Goal: Information Seeking & Learning: Learn about a topic

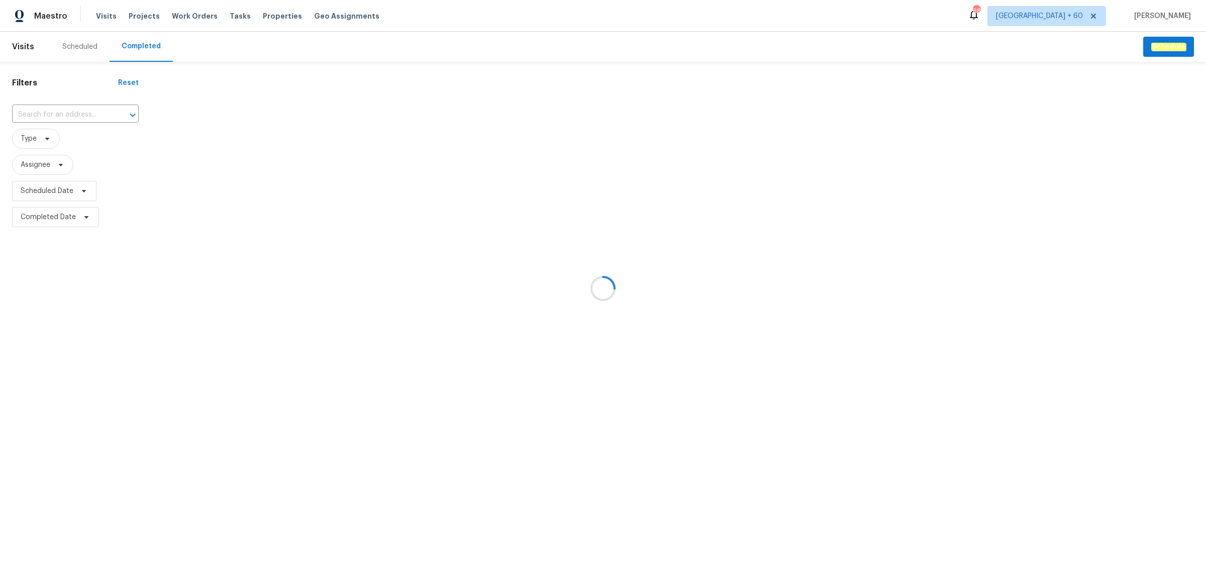
click at [81, 113] on div at bounding box center [603, 288] width 1206 height 577
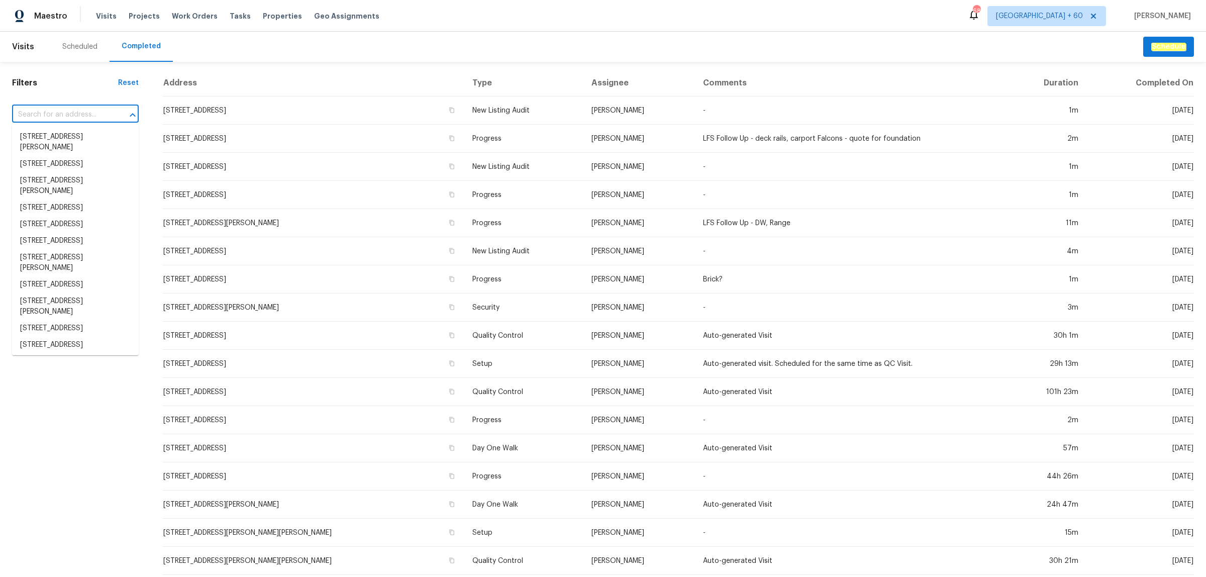
click at [61, 111] on input "text" at bounding box center [61, 115] width 98 height 16
paste input "[STREET_ADDRESS]"
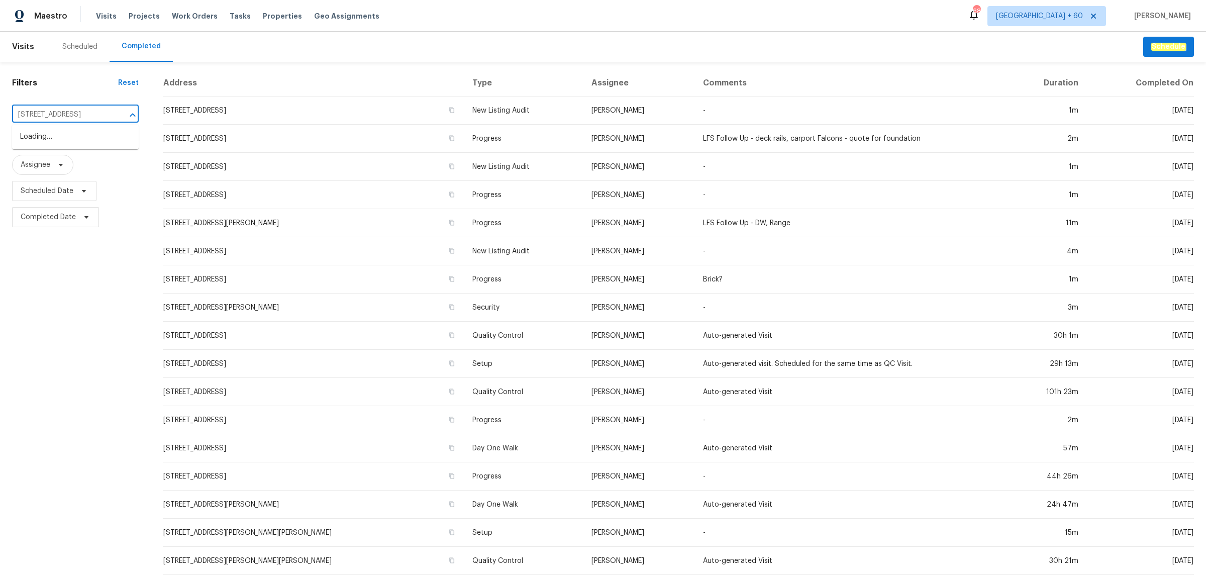
scroll to position [0, 39]
type input "[STREET_ADDRESS]"
click at [51, 138] on li "[STREET_ADDRESS]" at bounding box center [75, 137] width 127 height 17
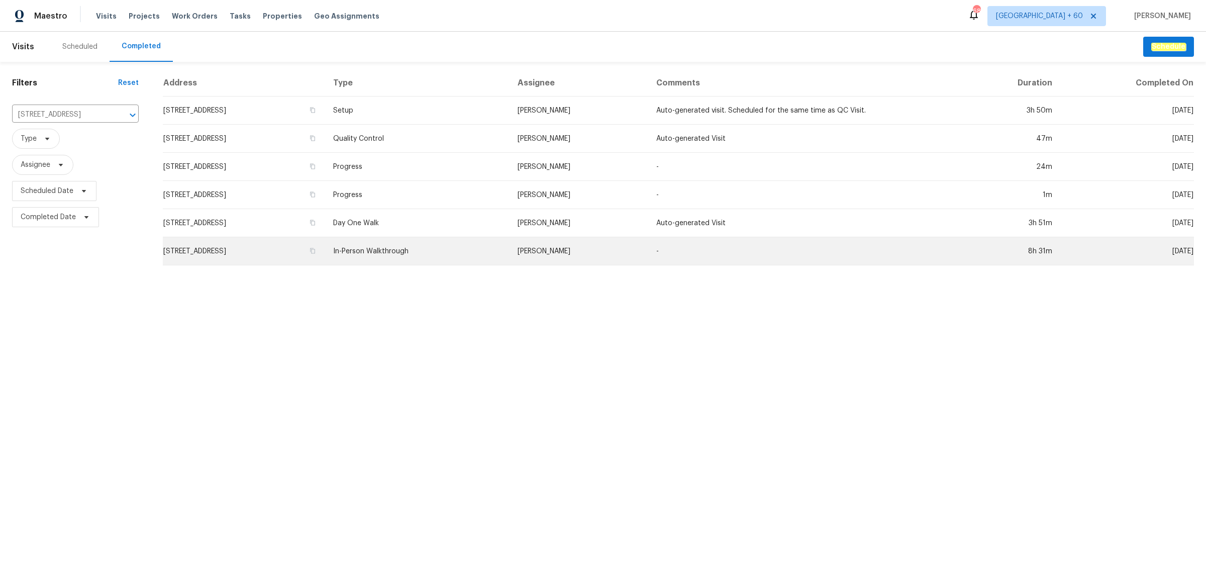
click at [461, 247] on td "In-Person Walkthrough" at bounding box center [417, 251] width 184 height 28
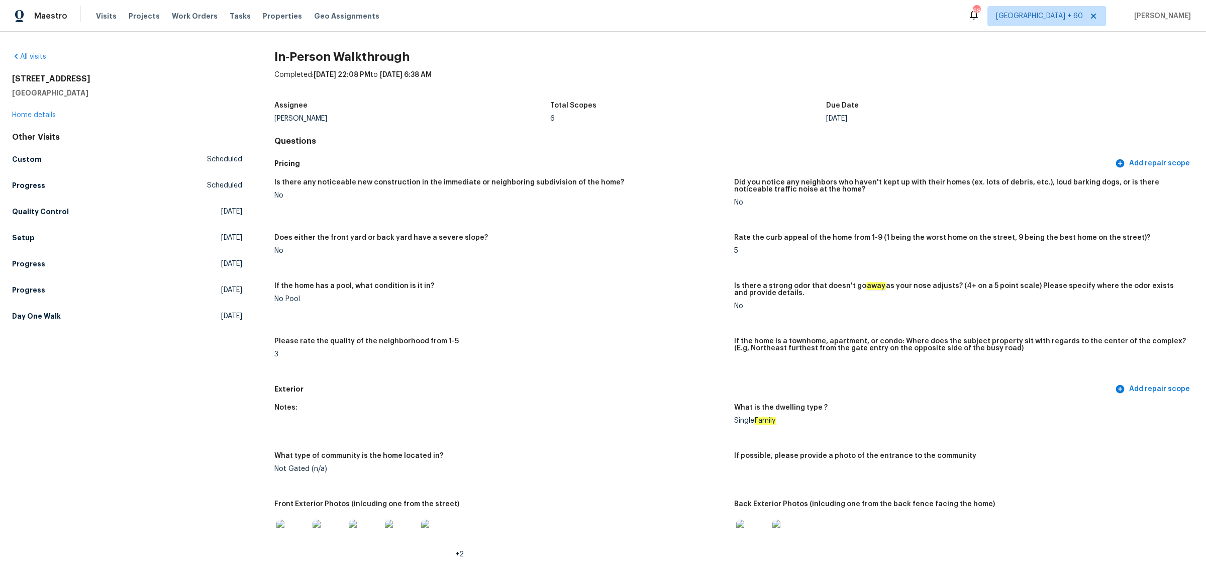
click at [281, 531] on img at bounding box center [292, 536] width 32 height 32
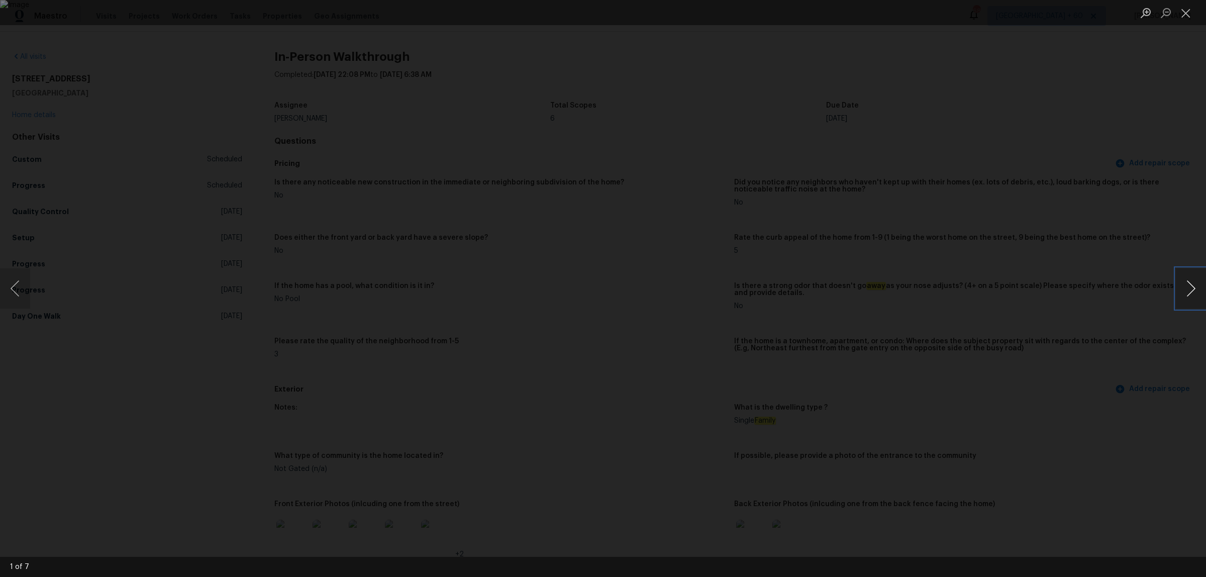
click at [1188, 279] on button "Next image" at bounding box center [1191, 288] width 30 height 40
click at [223, 157] on div "Lightbox" at bounding box center [603, 288] width 1206 height 577
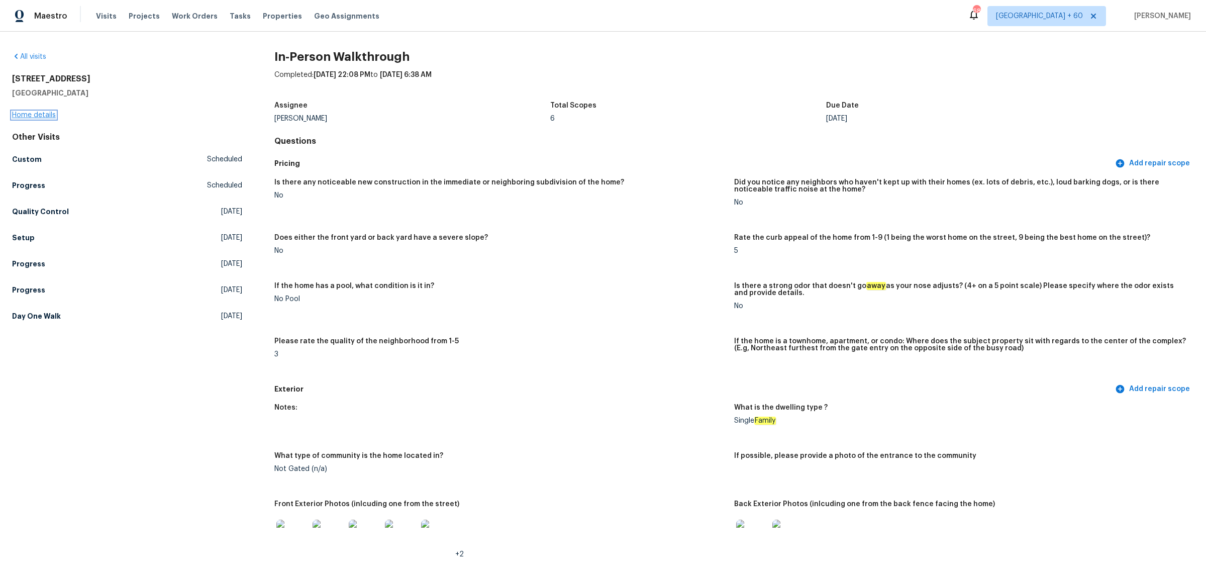
click at [31, 114] on link "Home details" at bounding box center [34, 115] width 44 height 7
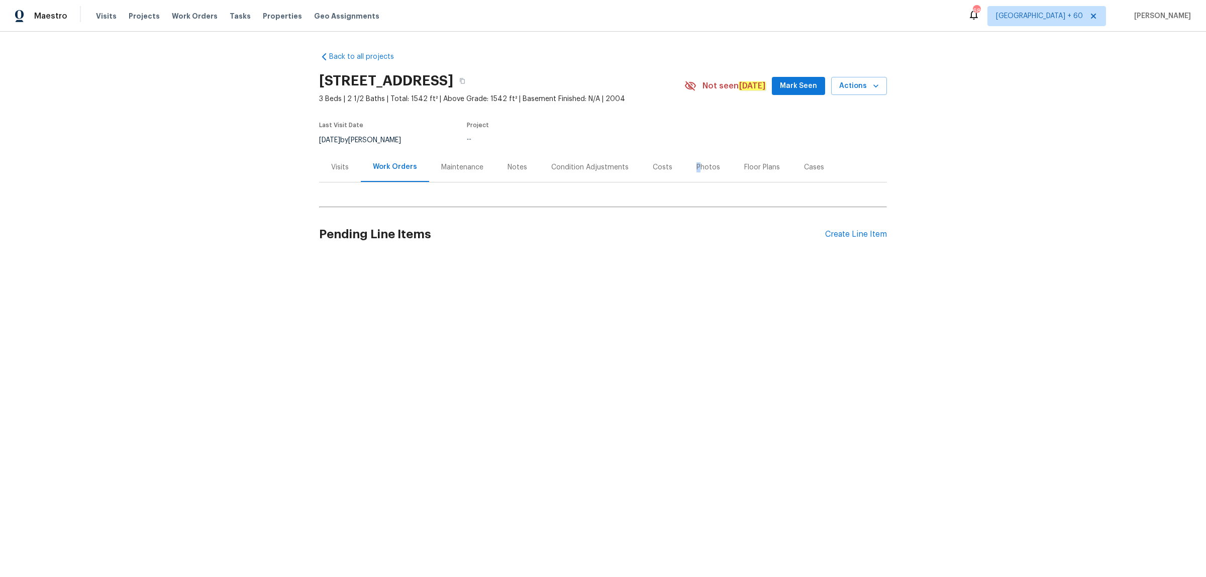
click at [689, 167] on div "Photos" at bounding box center [708, 167] width 48 height 30
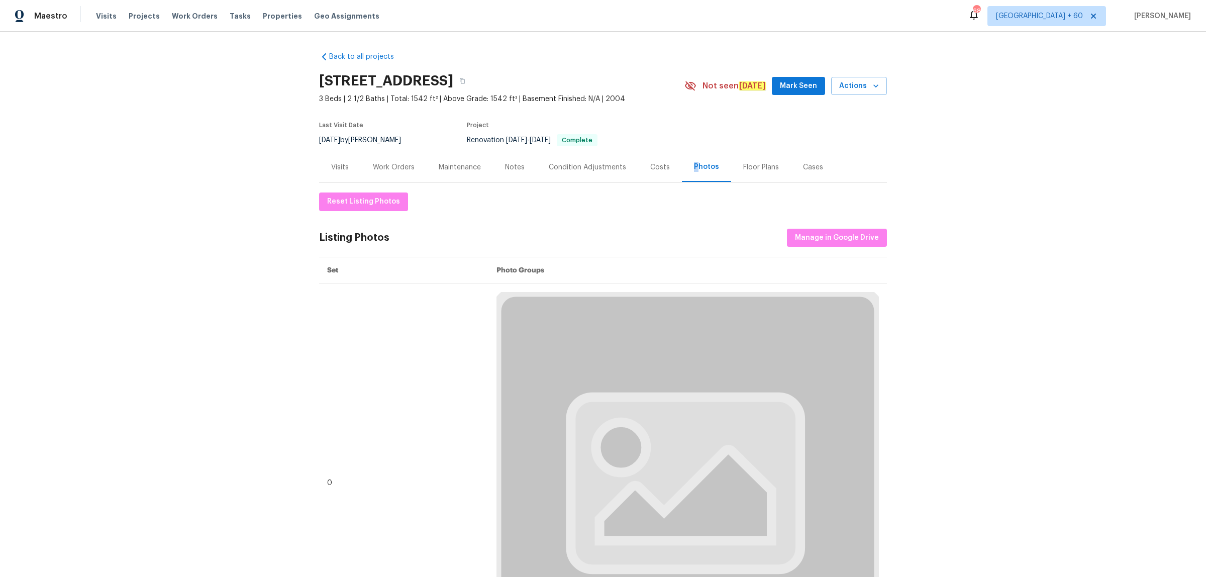
click at [685, 159] on div "Photos" at bounding box center [706, 167] width 49 height 30
click at [694, 171] on div "Photos" at bounding box center [706, 167] width 25 height 10
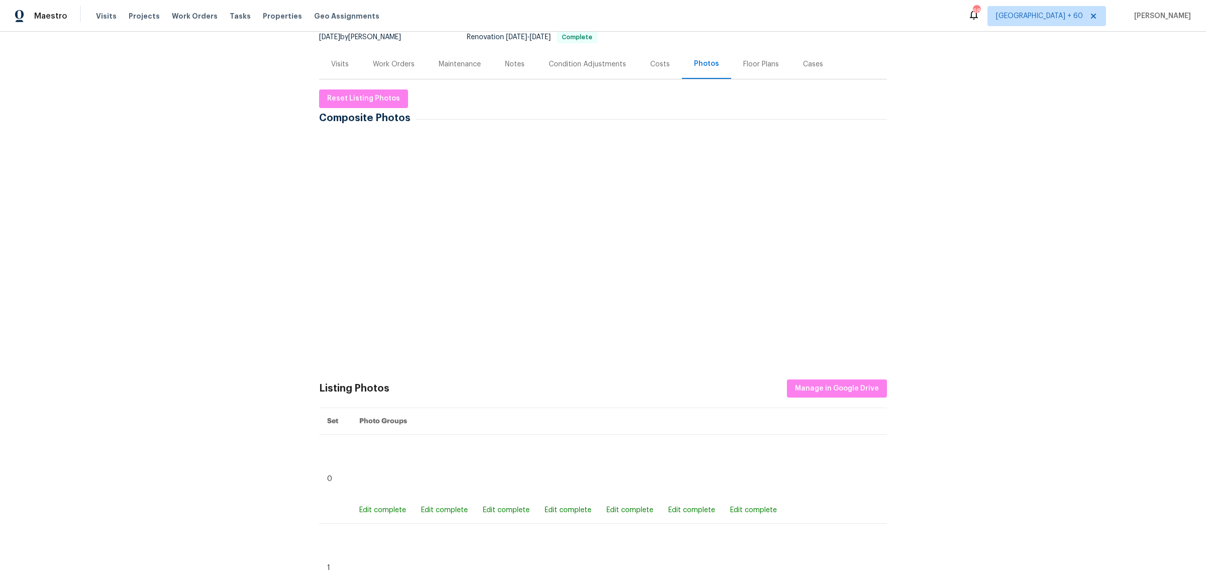
scroll to position [126, 0]
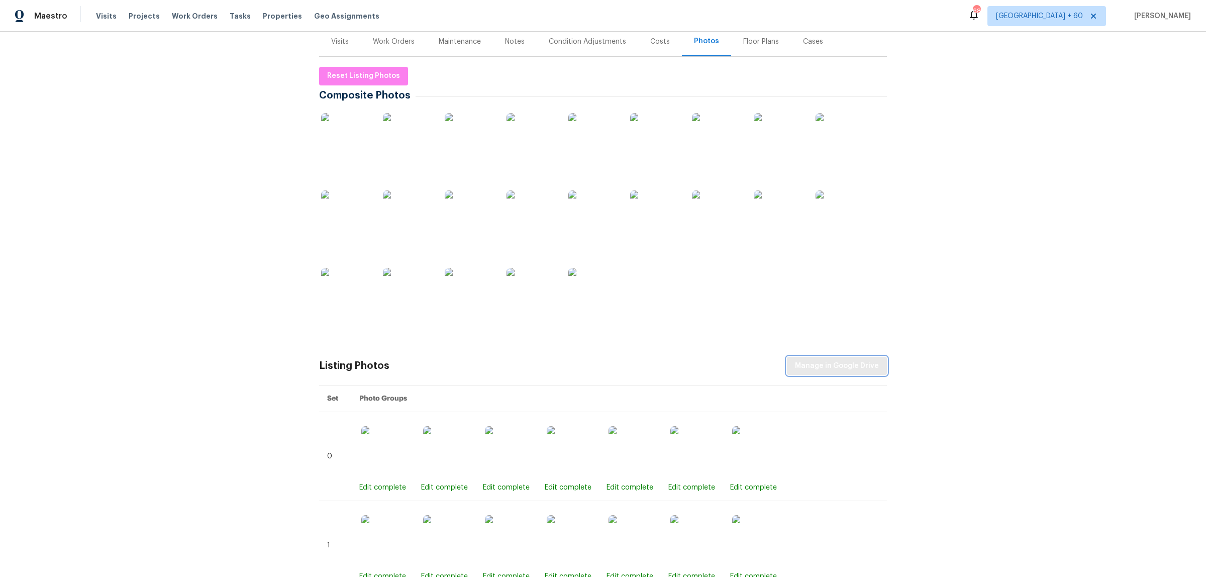
click at [829, 372] on span "Manage in Google Drive" at bounding box center [837, 366] width 84 height 13
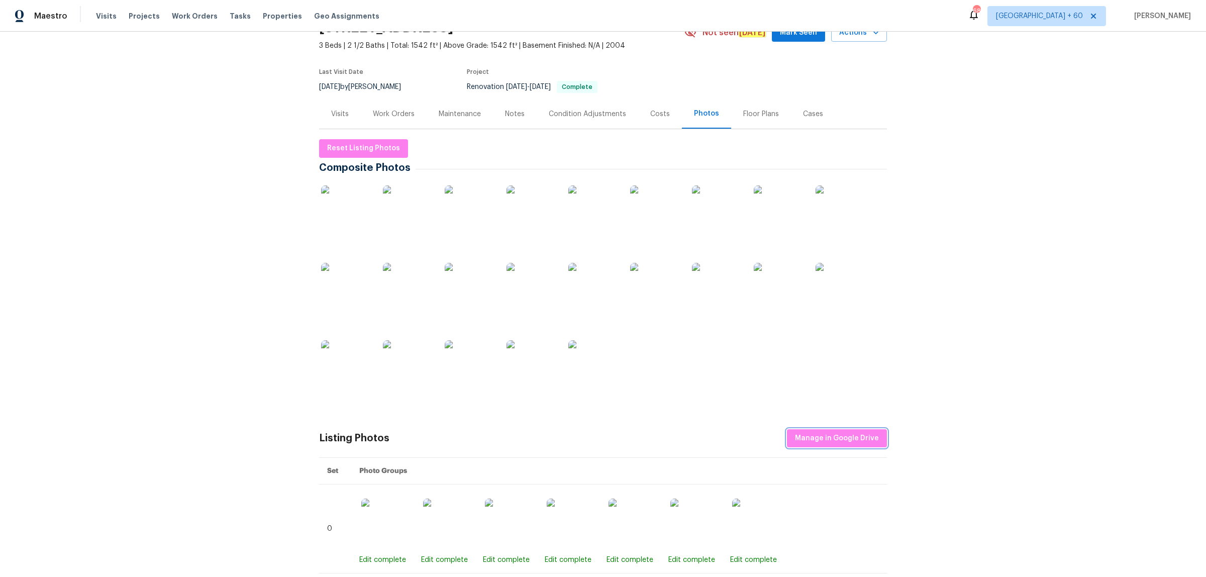
scroll to position [0, 0]
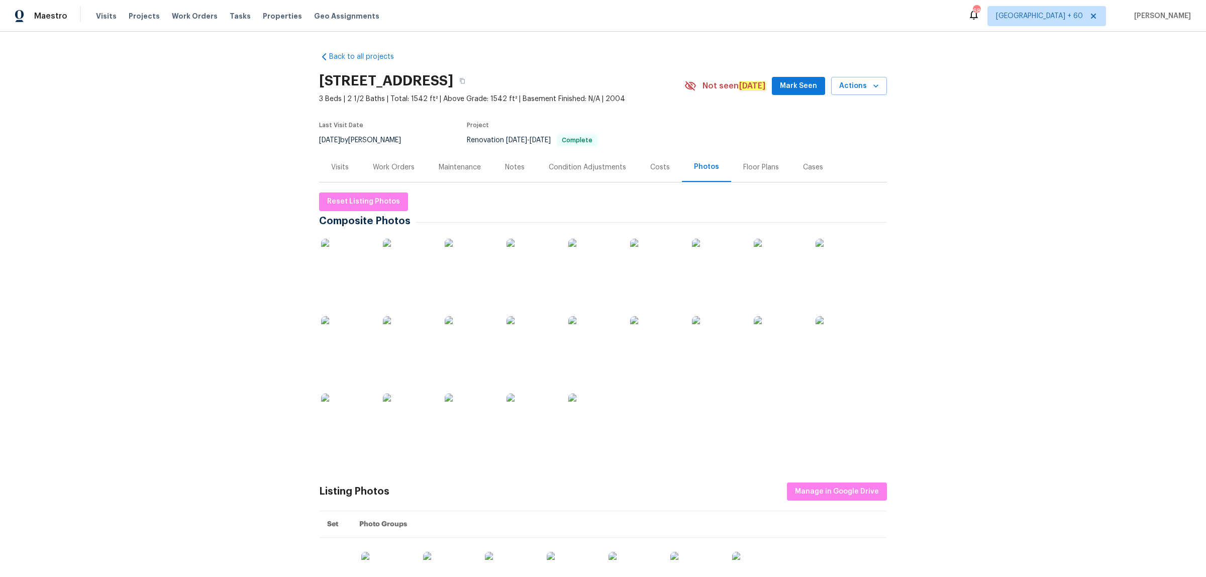
click at [340, 169] on div "Visits" at bounding box center [340, 167] width 18 height 10
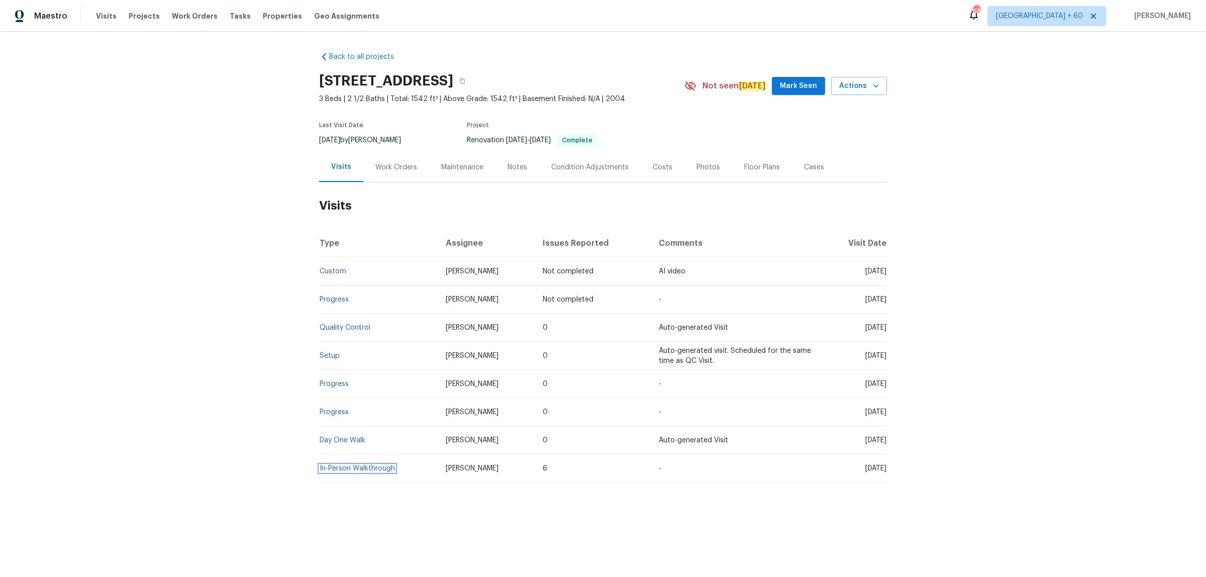
click at [332, 465] on span "In-Person Walkthrough" at bounding box center [357, 468] width 75 height 7
click at [352, 468] on link "In-Person Walkthrough" at bounding box center [357, 468] width 75 height 7
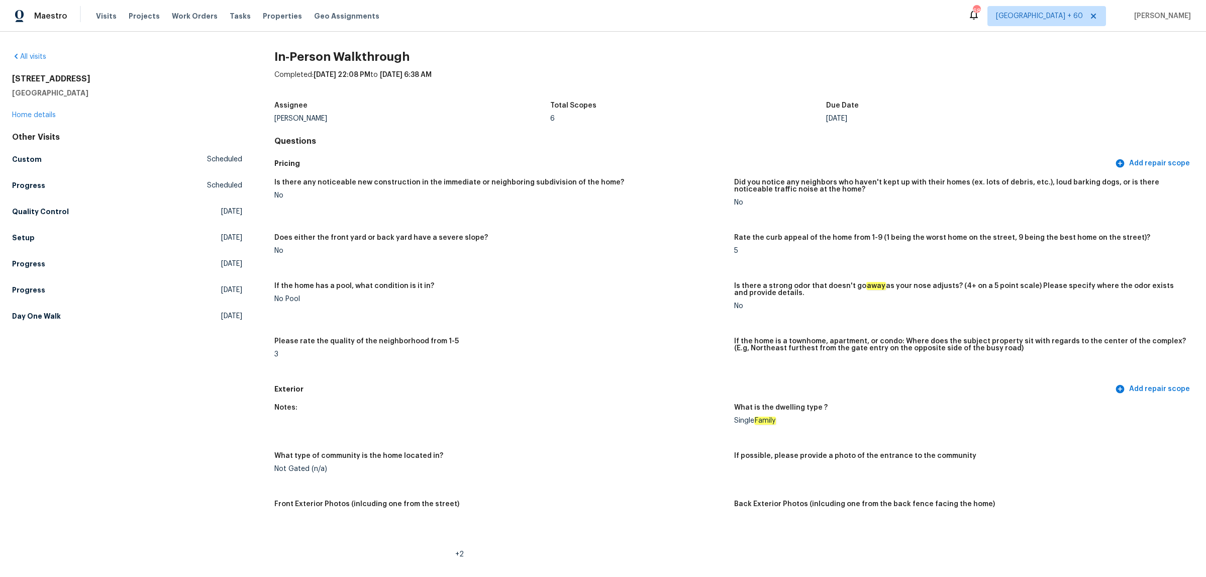
scroll to position [188, 0]
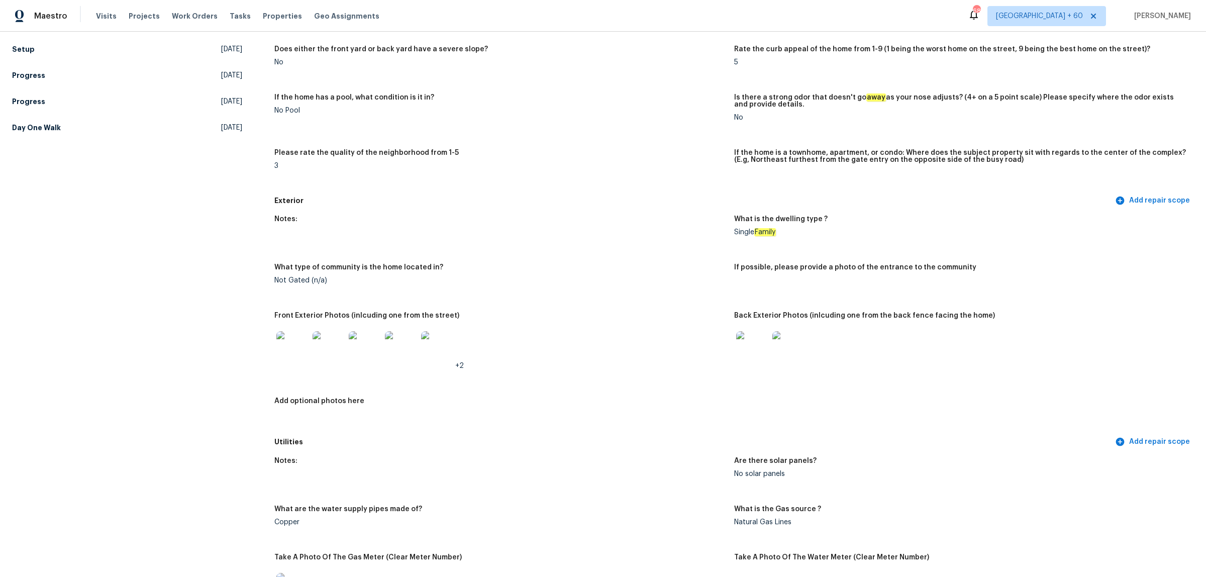
click at [750, 347] on img at bounding box center [752, 347] width 32 height 32
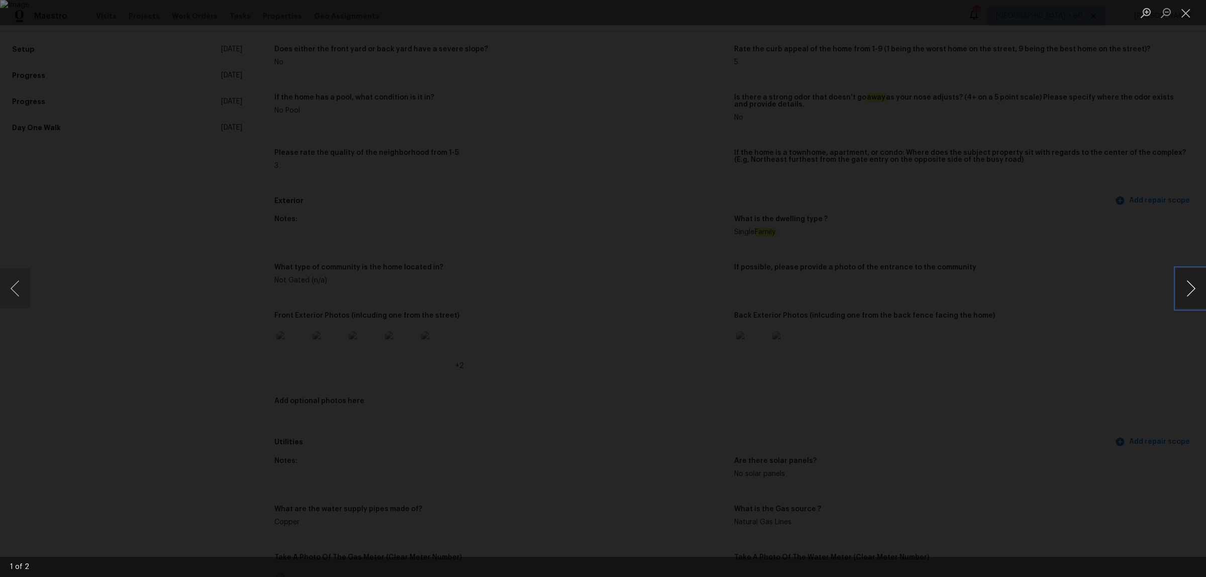
click at [1194, 293] on button "Next image" at bounding box center [1191, 288] width 30 height 40
click at [1076, 238] on div "Lightbox" at bounding box center [603, 288] width 1206 height 577
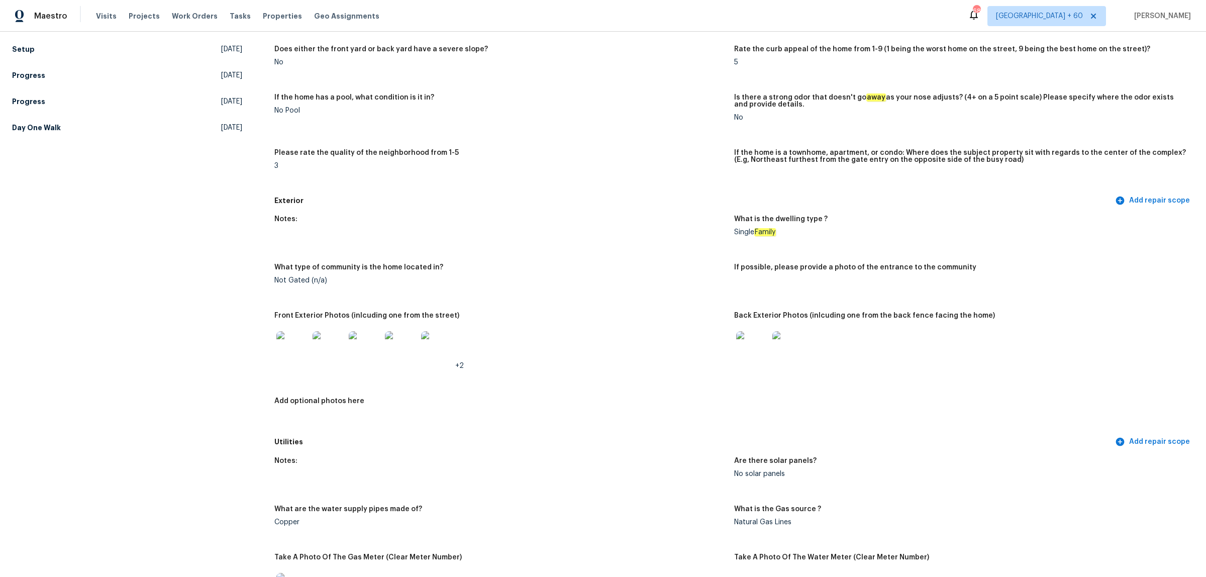
scroll to position [0, 0]
